Goal: Information Seeking & Learning: Learn about a topic

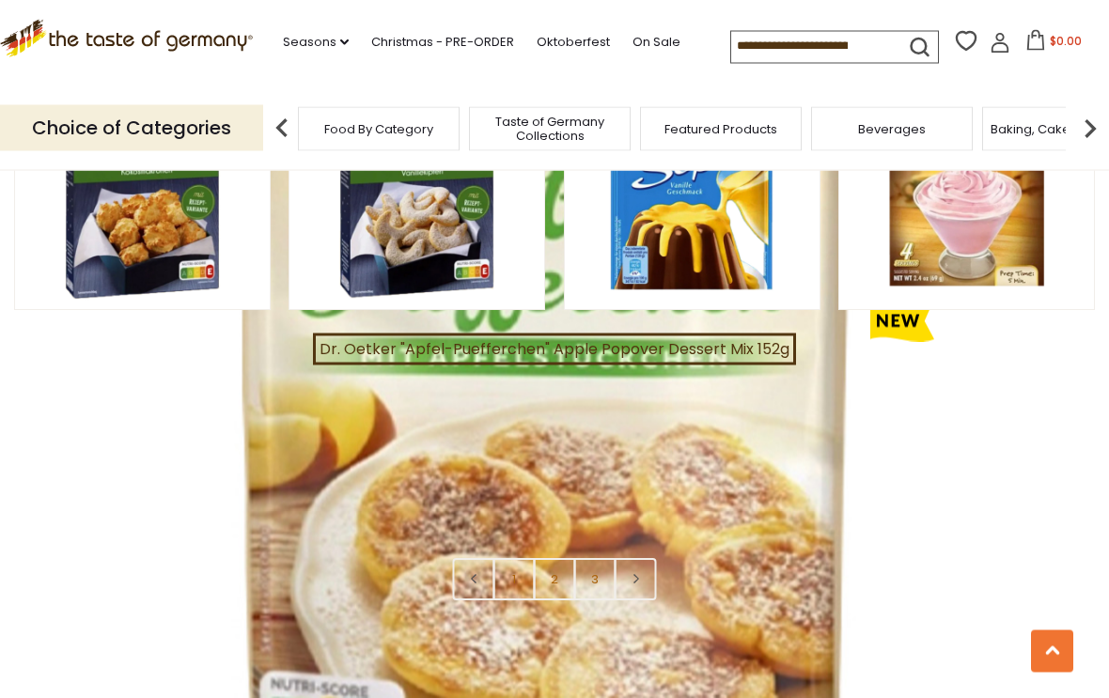
scroll to position [3973, 0]
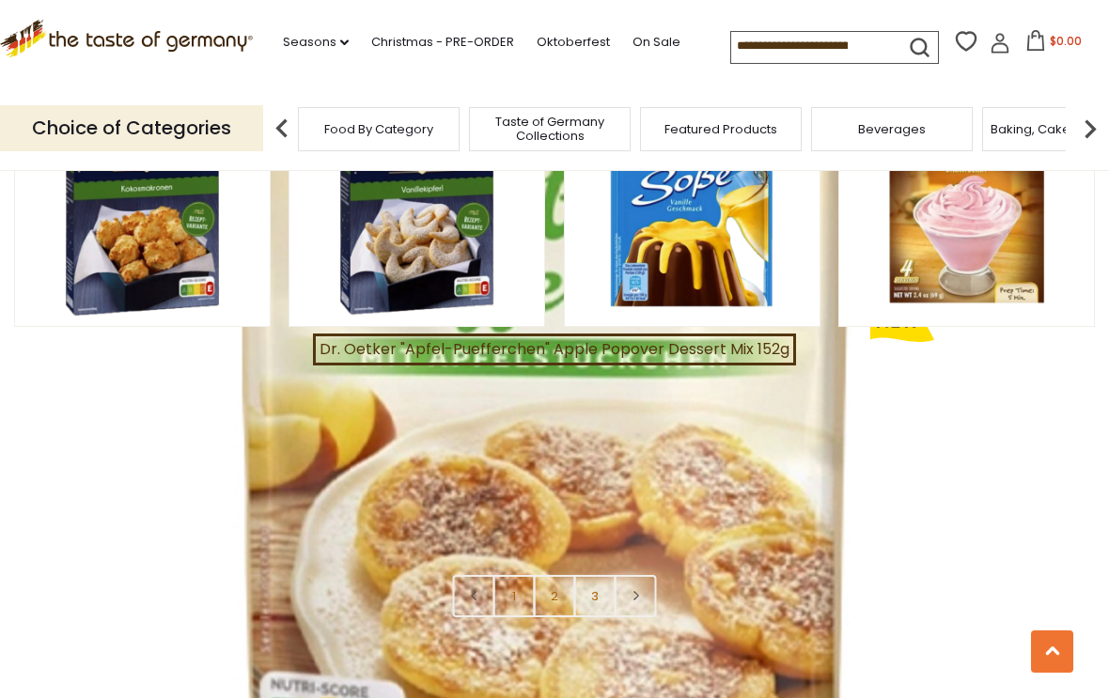
click at [641, 591] on icon at bounding box center [634, 595] width 11 height 9
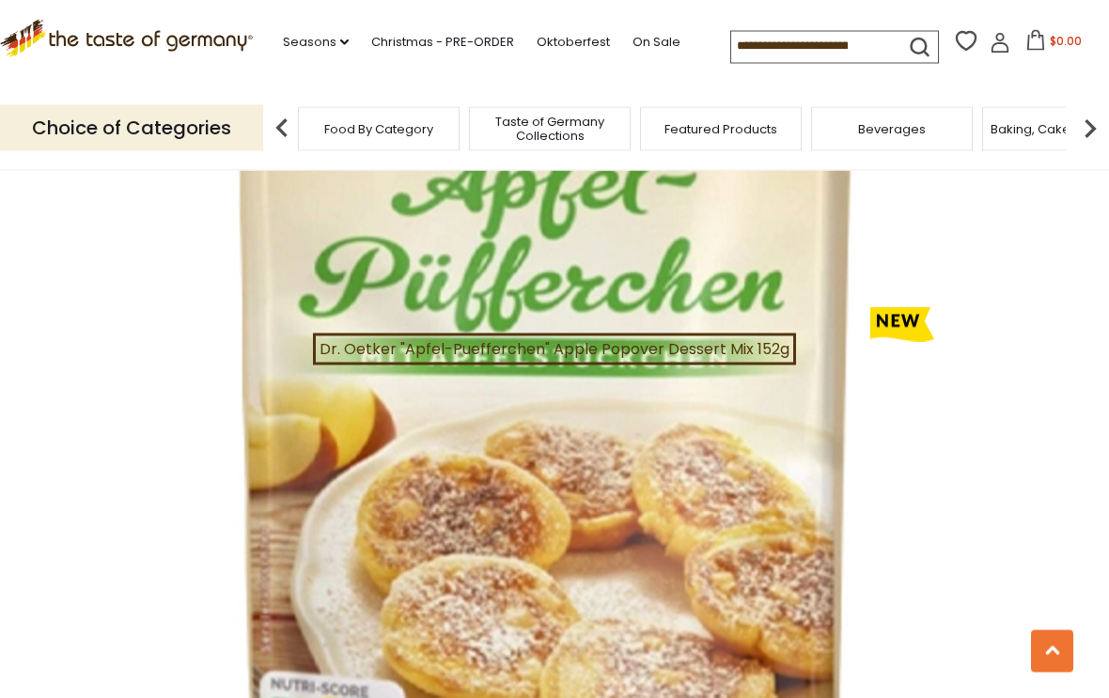
scroll to position [1017, 0]
click at [155, 48] on button "Quick View" at bounding box center [142, 27] width 127 height 42
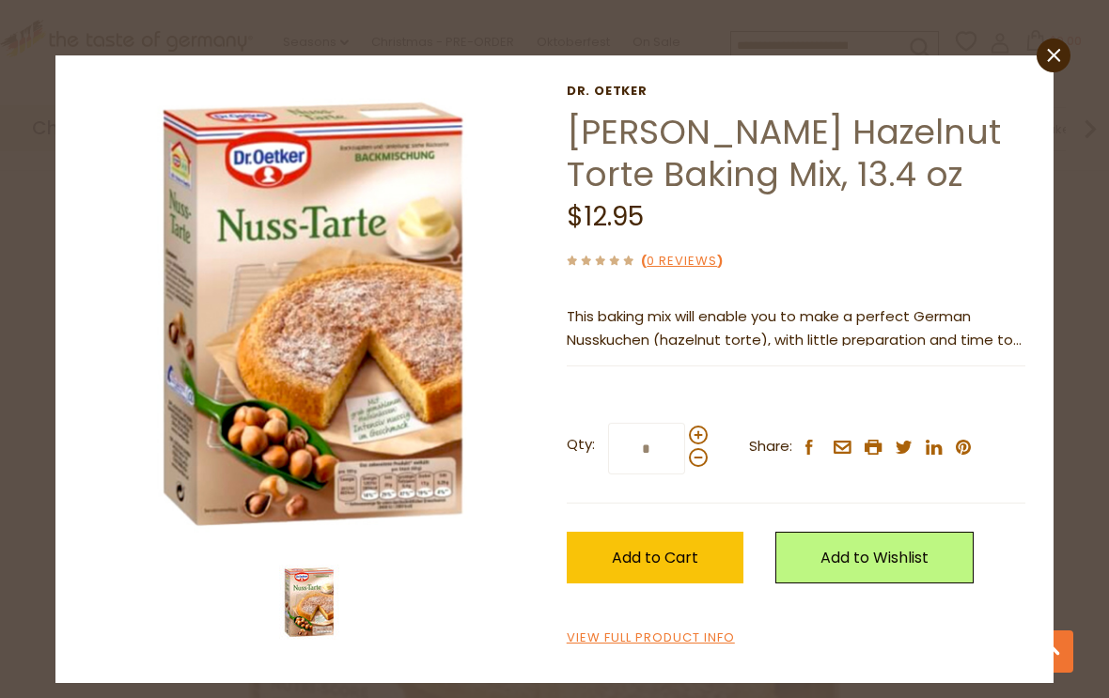
scroll to position [1386, 0]
click at [669, 641] on link "View Full Product Info" at bounding box center [651, 639] width 168 height 20
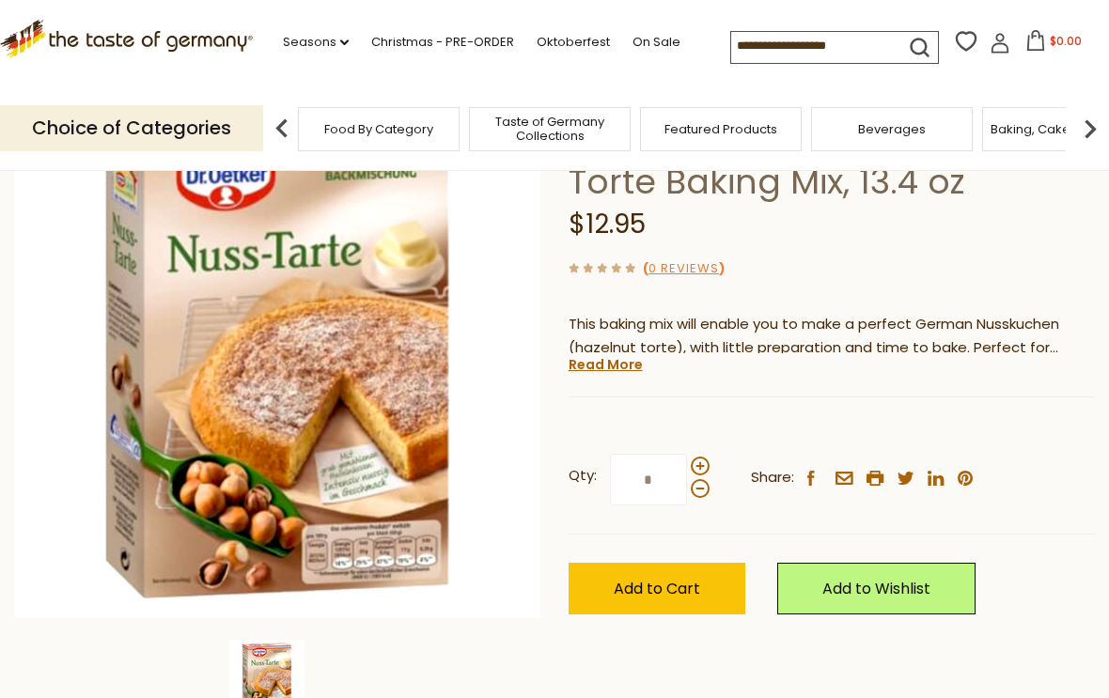
scroll to position [160, 0]
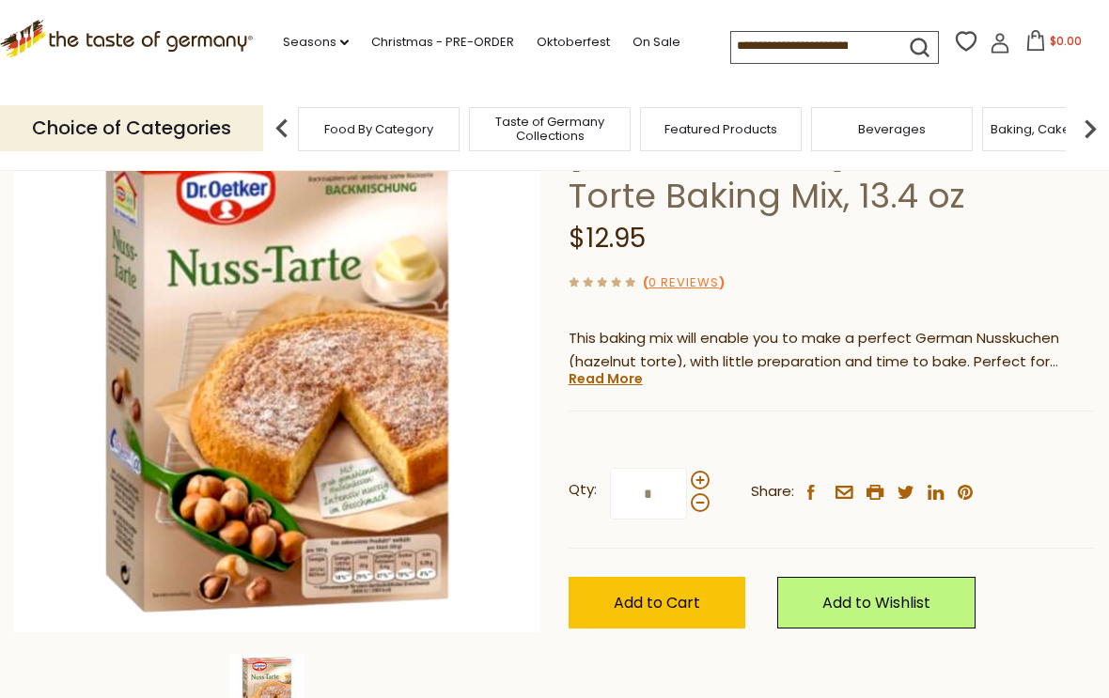
click at [693, 273] on link "0 Reviews" at bounding box center [683, 283] width 70 height 20
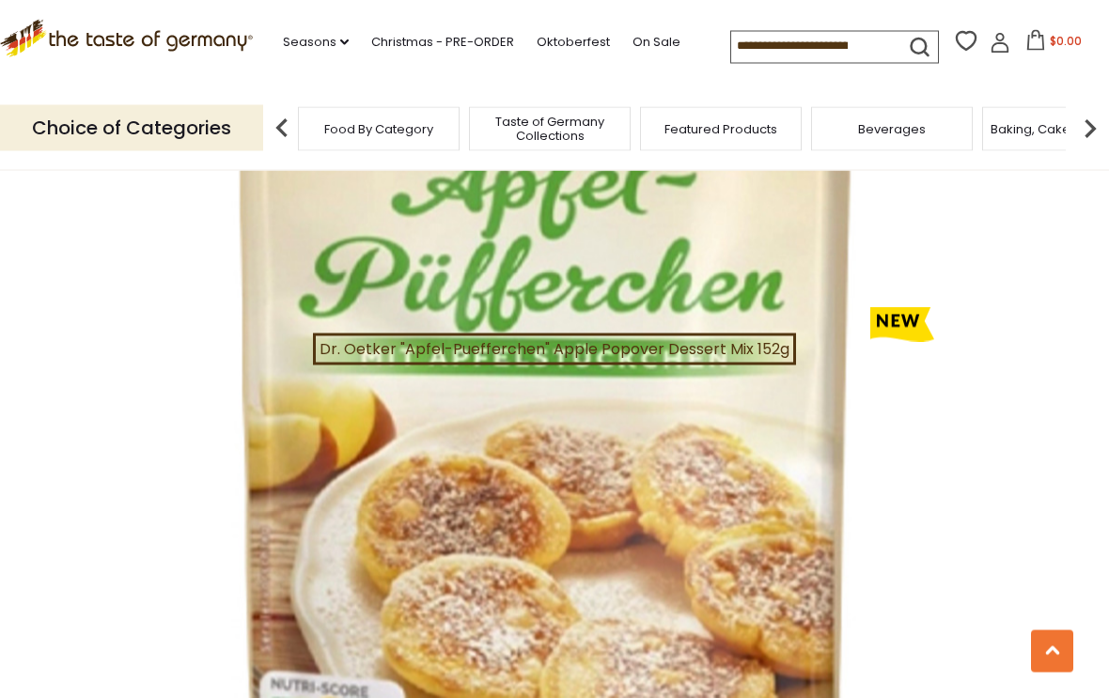
scroll to position [2644, 0]
